Goal: Navigation & Orientation: Understand site structure

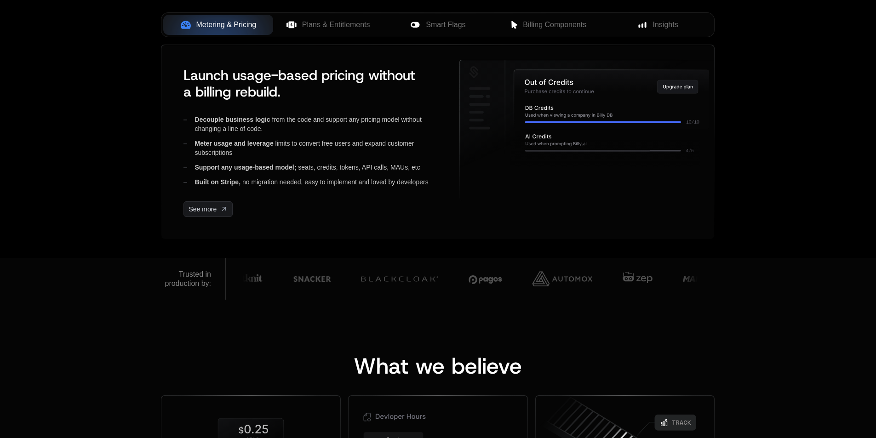
scroll to position [230, 0]
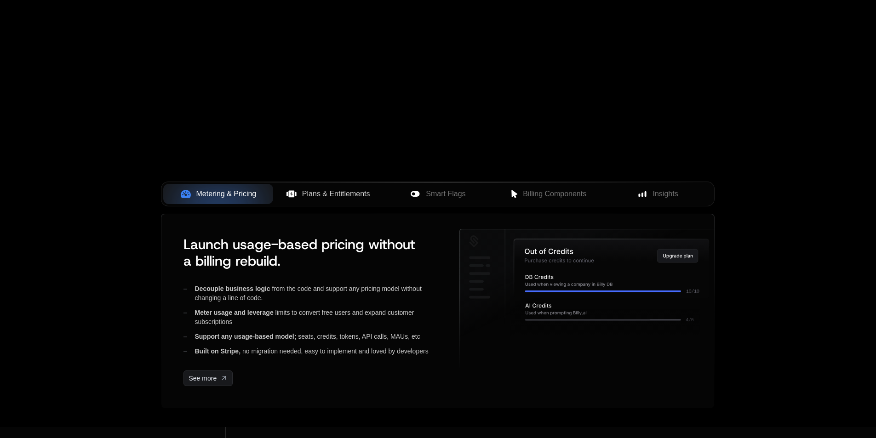
click at [353, 197] on span "Plans & Entitlements" at bounding box center [336, 193] width 68 height 11
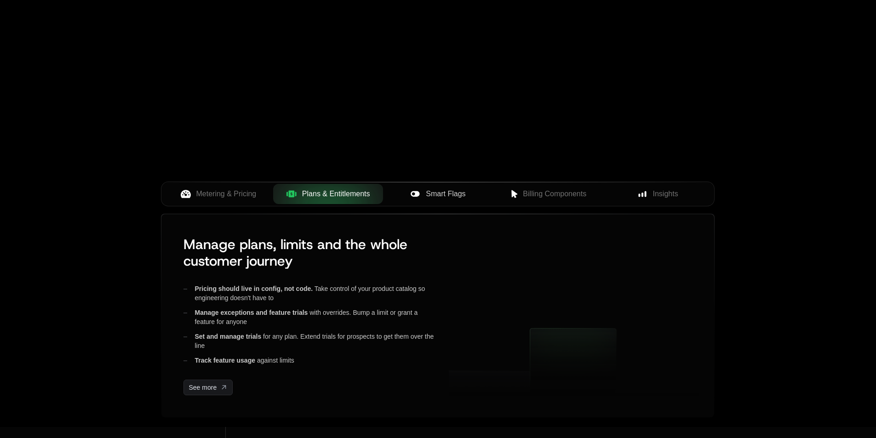
click at [450, 195] on span "Smart Flags" at bounding box center [446, 193] width 40 height 11
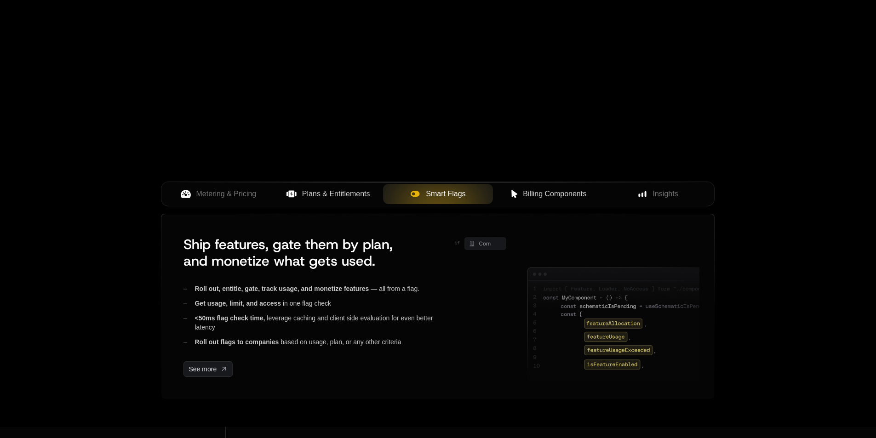
click at [597, 195] on button "Billing Components" at bounding box center [548, 194] width 110 height 20
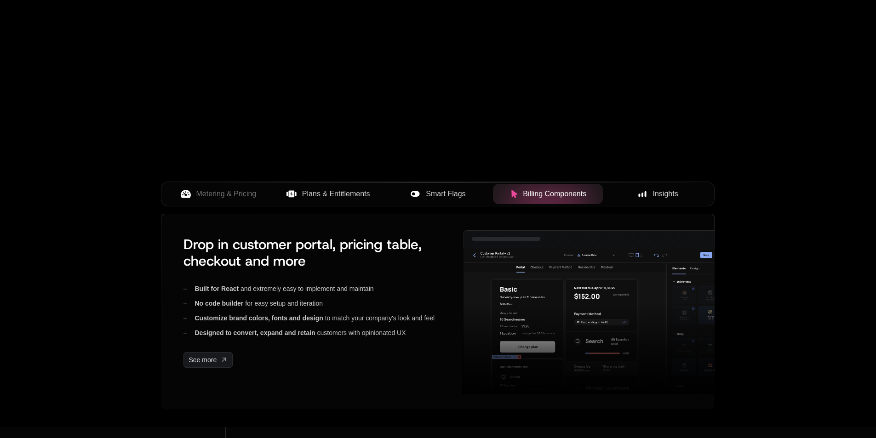
click at [647, 194] on div "Insights" at bounding box center [657, 193] width 95 height 11
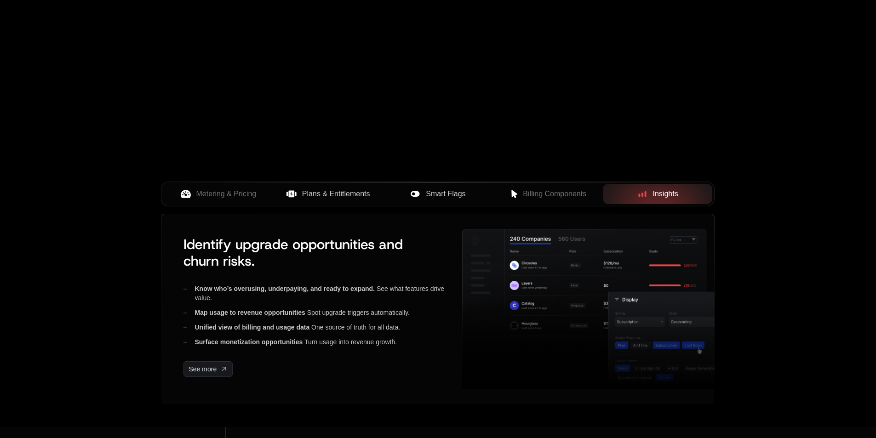
click at [432, 197] on span "Smart Flags" at bounding box center [446, 193] width 40 height 11
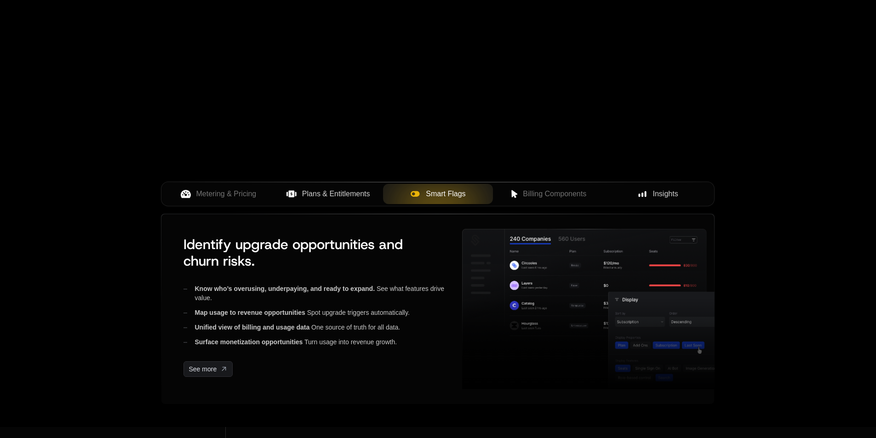
click at [347, 198] on span "Plans & Entitlements" at bounding box center [336, 193] width 68 height 11
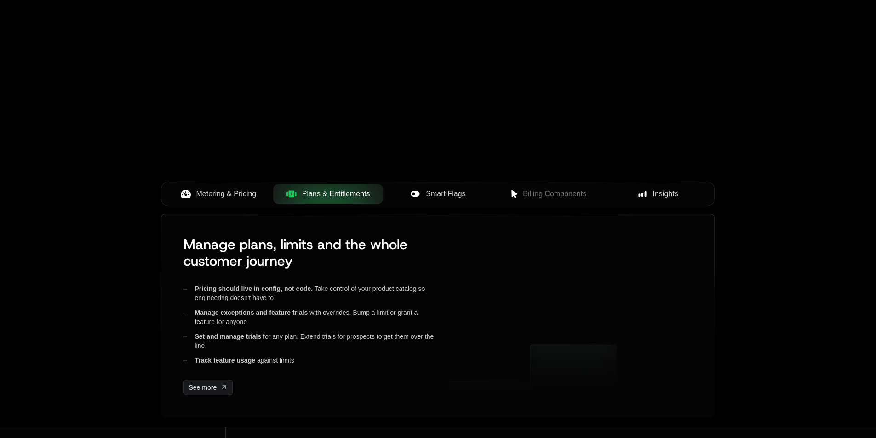
click at [206, 193] on span "Metering & Pricing" at bounding box center [226, 193] width 60 height 11
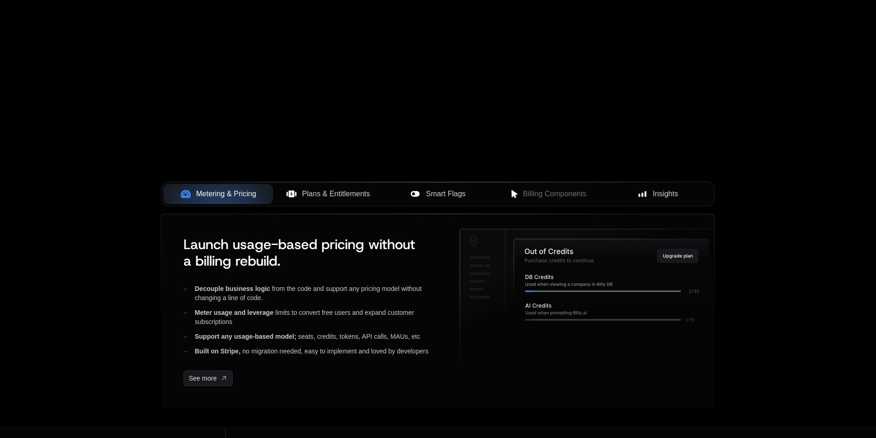
click at [409, 177] on div "Your browser does not support the video tag." at bounding box center [438, 41] width 598 height 387
click at [361, 197] on span "Plans & Entitlements" at bounding box center [336, 193] width 68 height 11
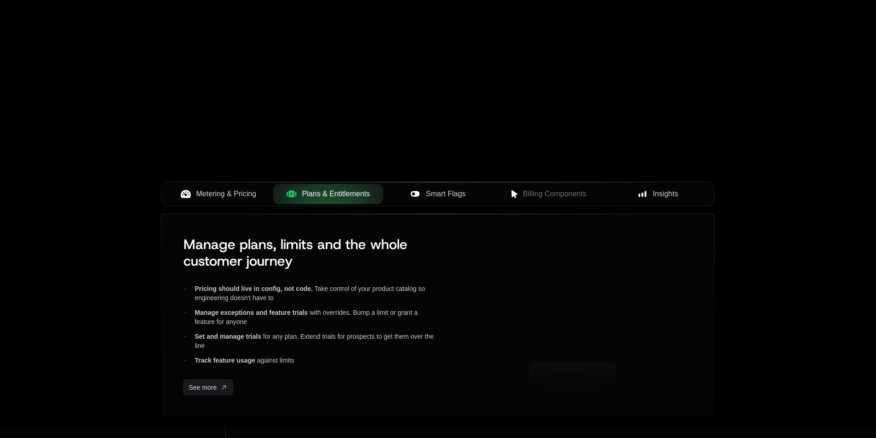
click at [442, 194] on span "Smart Flags" at bounding box center [446, 193] width 40 height 11
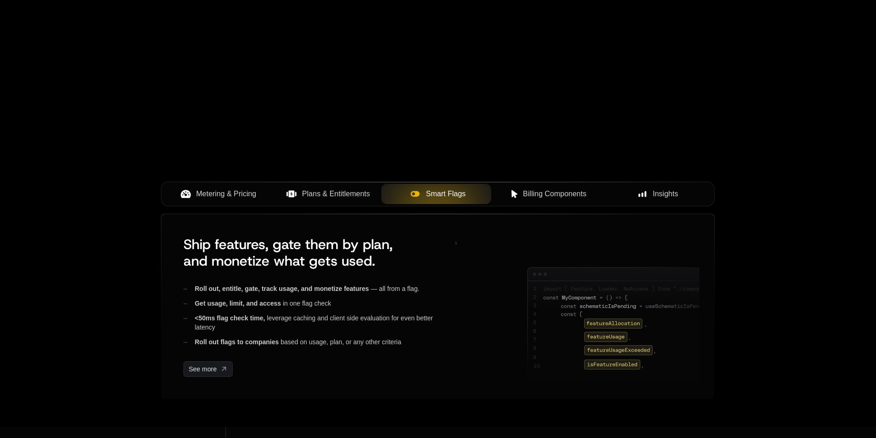
click at [560, 196] on span "Billing Components" at bounding box center [554, 193] width 63 height 11
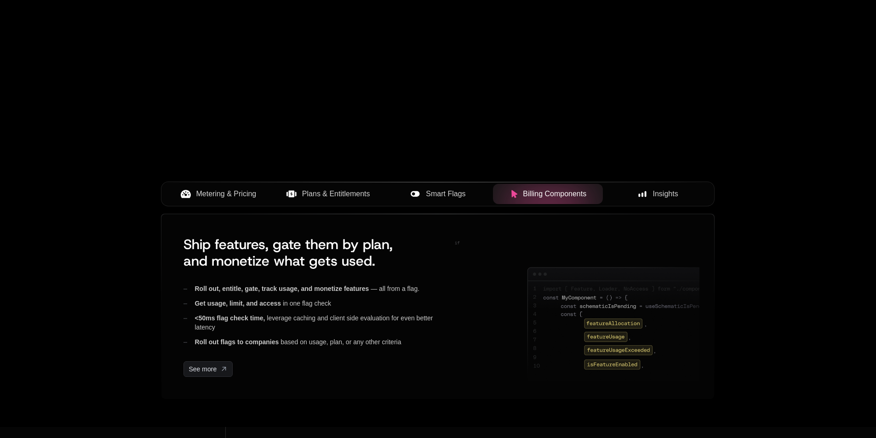
click at [648, 197] on div "Insights" at bounding box center [657, 193] width 95 height 11
